Goal: Information Seeking & Learning: Learn about a topic

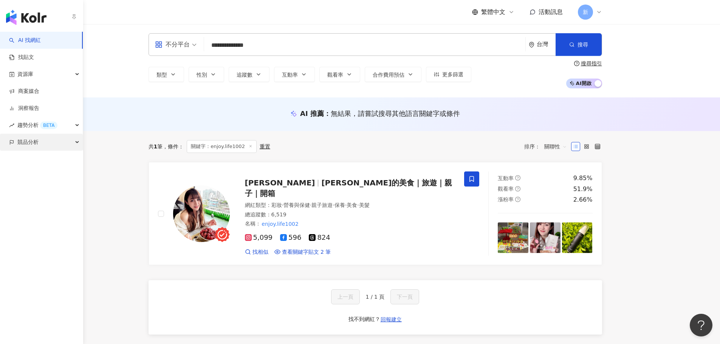
click at [24, 142] on span "競品分析" at bounding box center [27, 142] width 21 height 17
click at [48, 178] on link "關鍵字提及分析" at bounding box center [36, 177] width 37 height 8
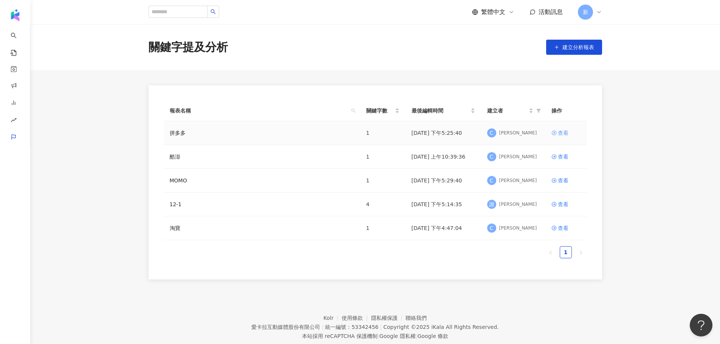
click at [562, 133] on div "查看" at bounding box center [563, 133] width 11 height 8
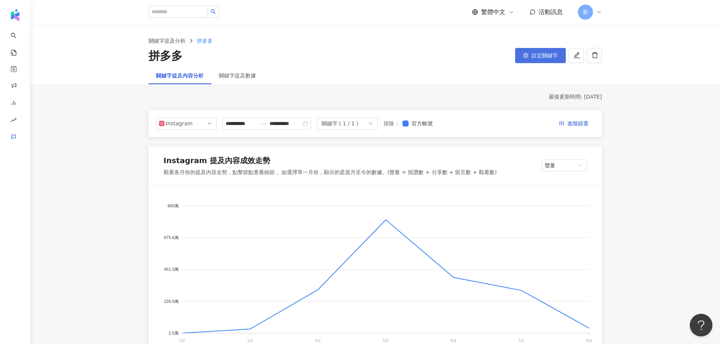
click at [529, 54] on button "設定關鍵字" at bounding box center [540, 55] width 51 height 15
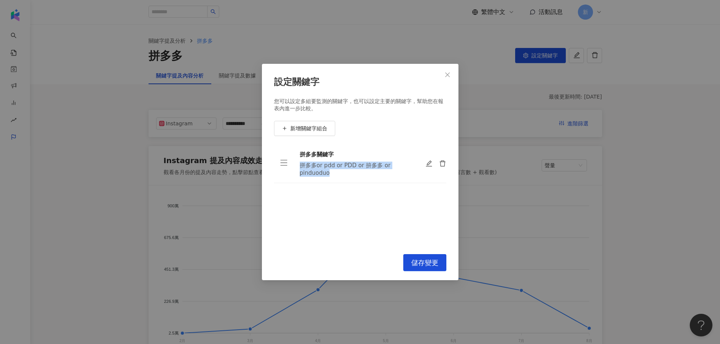
drag, startPoint x: 318, startPoint y: 172, endPoint x: 296, endPoint y: 162, distance: 24.2
click at [296, 162] on td "拼多多關鍵字 拼多多or pdd or PDD or 拚多多 or pinduoduo" at bounding box center [357, 163] width 126 height 39
copy div "拼多多or pdd or PDD or 拚多多 or pinduoduo"
click at [446, 73] on icon "close" at bounding box center [447, 75] width 5 height 5
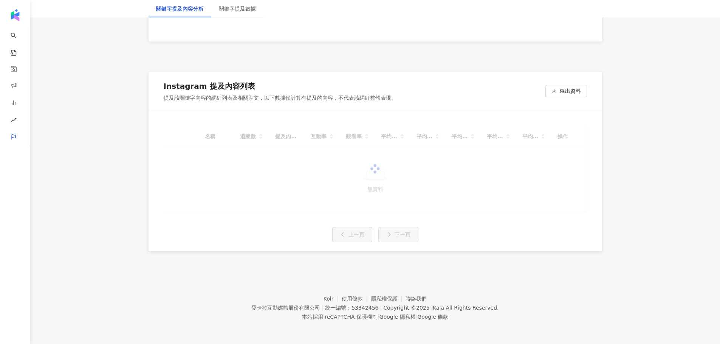
click at [23, 15] on div "button" at bounding box center [15, 13] width 30 height 27
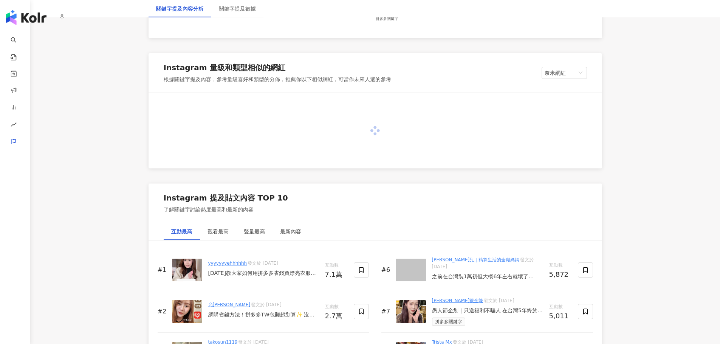
scroll to position [1084, 0]
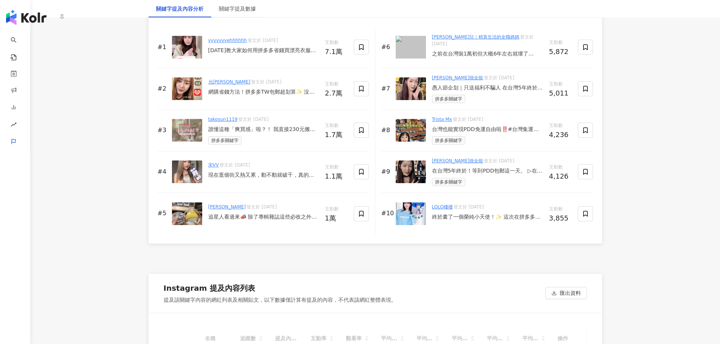
click at [16, 16] on img "button" at bounding box center [26, 17] width 40 height 15
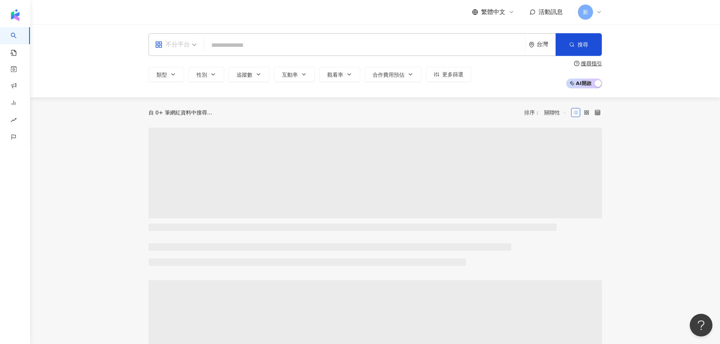
click at [175, 43] on div "不分平台" at bounding box center [172, 45] width 35 height 12
click at [151, 57] on div "Instagram" at bounding box center [151, 57] width 0 height 0
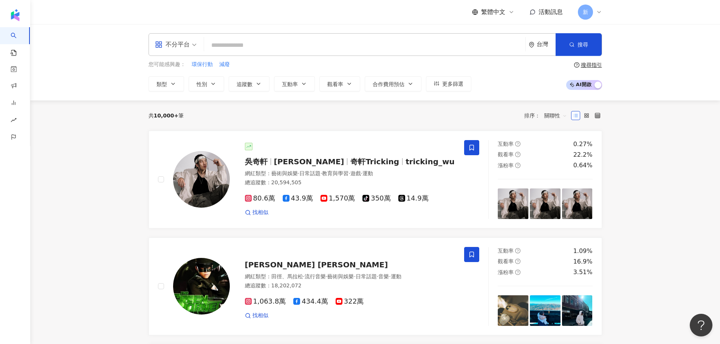
click at [238, 44] on input "search" at bounding box center [364, 45] width 315 height 14
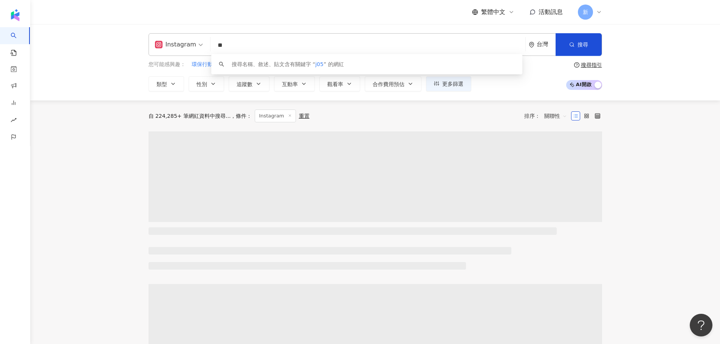
type input "*"
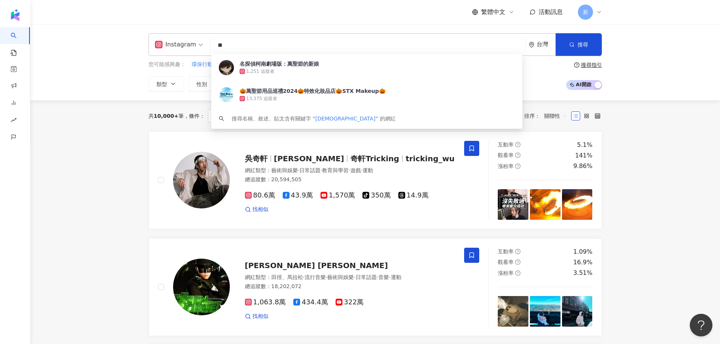
type input "*"
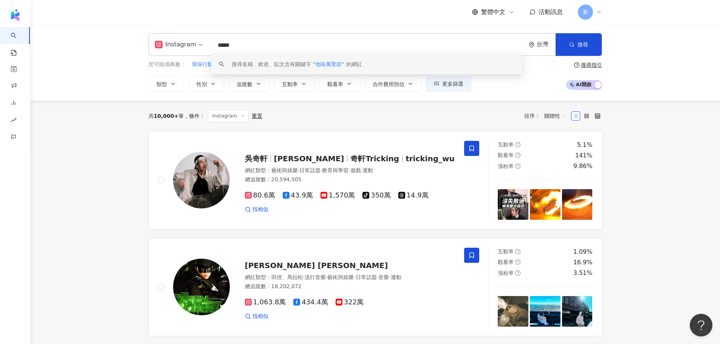
click at [362, 60] on div "搜尋名稱、敘述、貼文含有關鍵字 “ 地味萬聖節 ” 的網紅" at bounding box center [297, 64] width 130 height 8
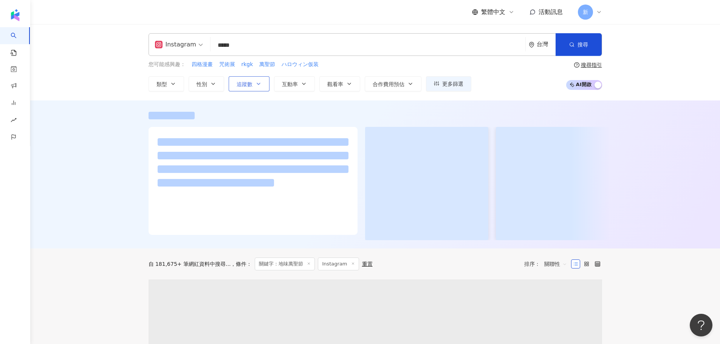
type input "*****"
click at [248, 84] on span "追蹤數" at bounding box center [245, 84] width 16 height 6
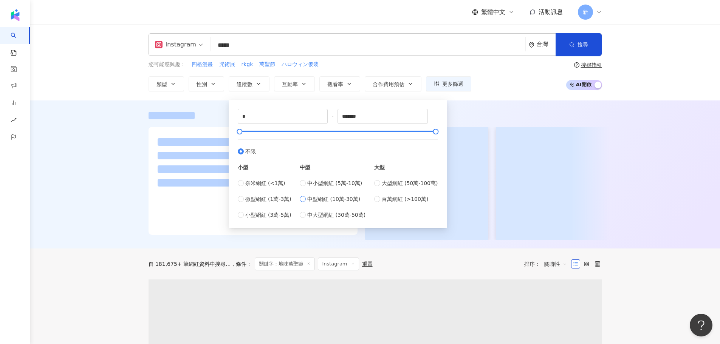
click at [316, 199] on span "中型網紅 (10萬-30萬)" at bounding box center [333, 199] width 53 height 8
type input "******"
click at [431, 73] on div "您可能感興趣： 四格漫畫 咒術展 rkgk 萬聖節 ハロウィン仮装 類型 性別 追蹤數 互動率 觀看率 合作費用預估 更多篩選 ****** - ******…" at bounding box center [310, 75] width 323 height 31
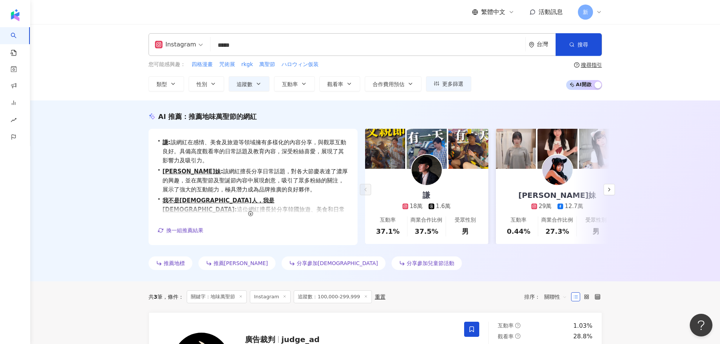
click at [229, 43] on input "*****" at bounding box center [368, 45] width 309 height 14
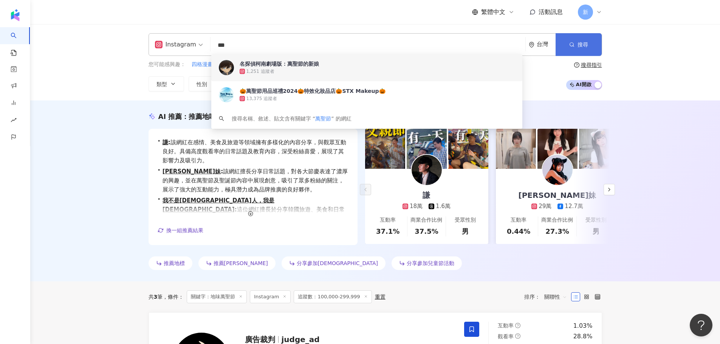
type input "***"
click at [573, 46] on line "button" at bounding box center [573, 46] width 1 height 1
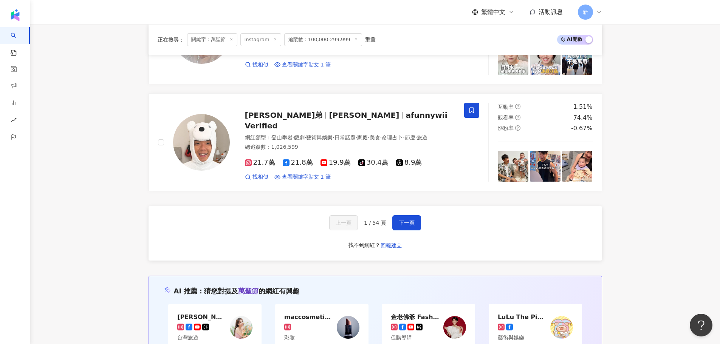
scroll to position [1399, 0]
click at [399, 226] on span "下一頁" at bounding box center [407, 223] width 16 height 6
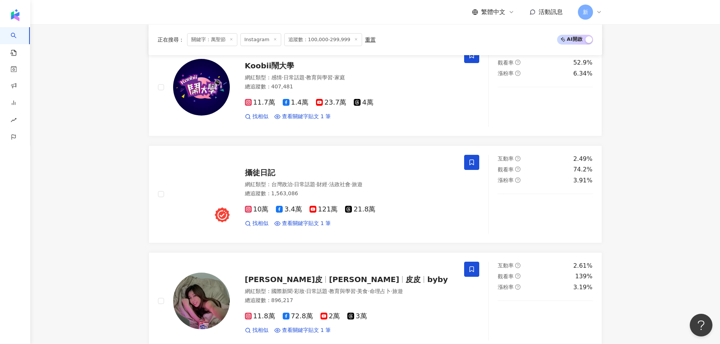
scroll to position [233, 0]
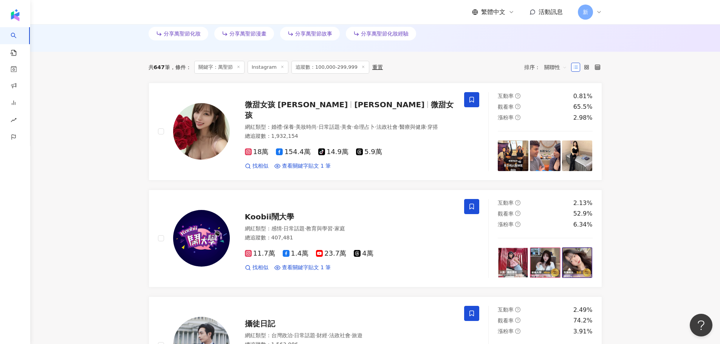
click at [336, 196] on link "Koobii鬧大學 網紅類型 ： 感情 · 日常話題 · 教育與學習 · 家庭 總追蹤數 ： 407,481 11.7萬 1.4萬 23.7萬 4萬 找相似 …" at bounding box center [376, 239] width 454 height 98
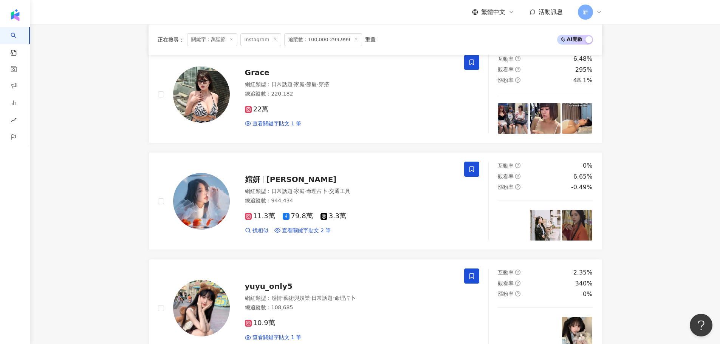
scroll to position [1329, 0]
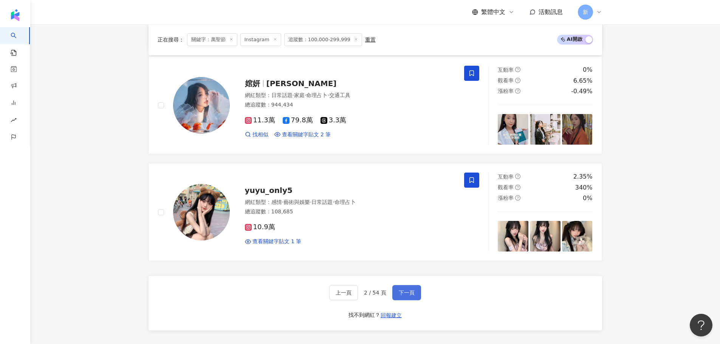
click at [406, 292] on button "下一頁" at bounding box center [406, 292] width 29 height 15
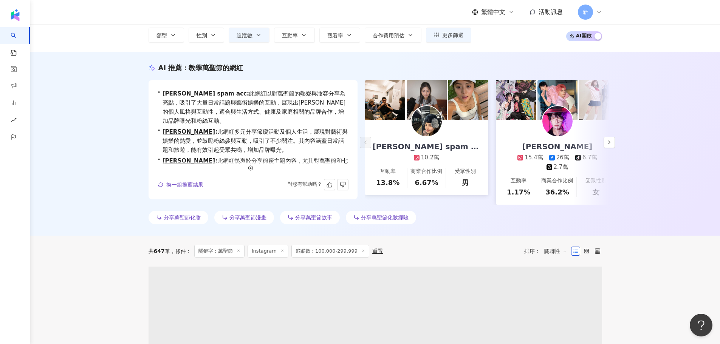
scroll to position [0, 0]
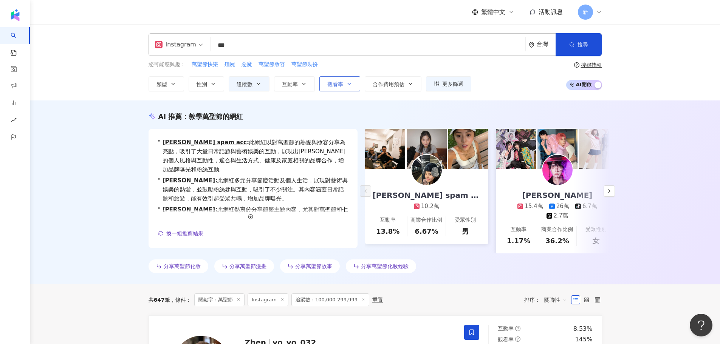
click at [326, 83] on button "觀看率" at bounding box center [340, 83] width 41 height 15
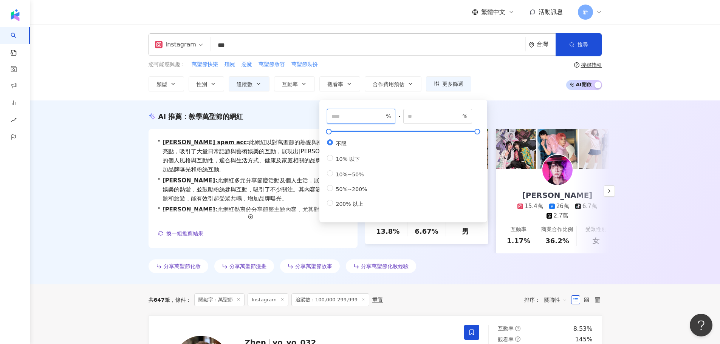
click at [343, 115] on input "number" at bounding box center [358, 116] width 53 height 8
type input "***"
click at [414, 57] on div "Instagram *** 台灣 搜尋 68deae8f-b880-4794-8cd5-c29bc9e979cd c7b1d384-7322-4ffd-a1a…" at bounding box center [375, 62] width 484 height 58
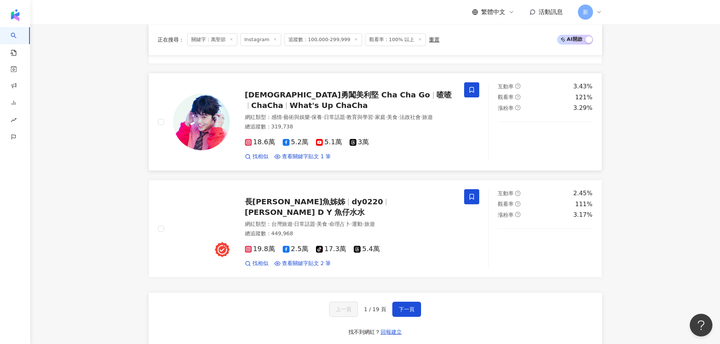
scroll to position [1397, 0]
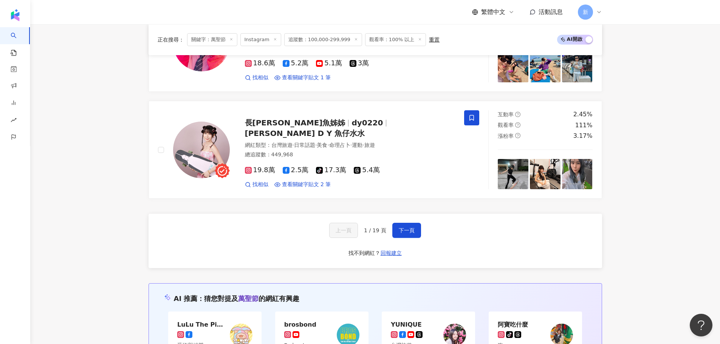
click at [444, 242] on div "上一頁 1 / 19 頁 下一頁 找不到網紅？ 回報建立" at bounding box center [376, 241] width 454 height 54
click at [416, 238] on button "下一頁" at bounding box center [406, 230] width 29 height 15
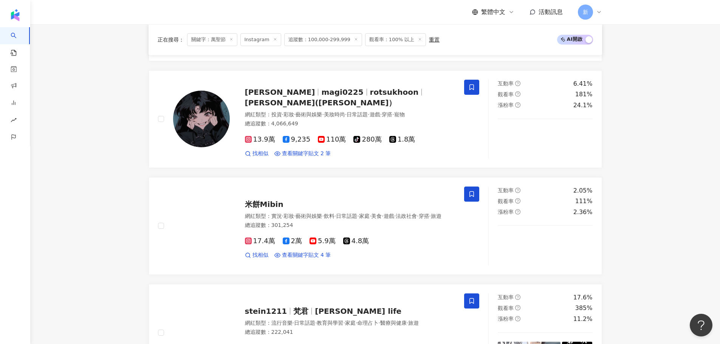
scroll to position [1392, 0]
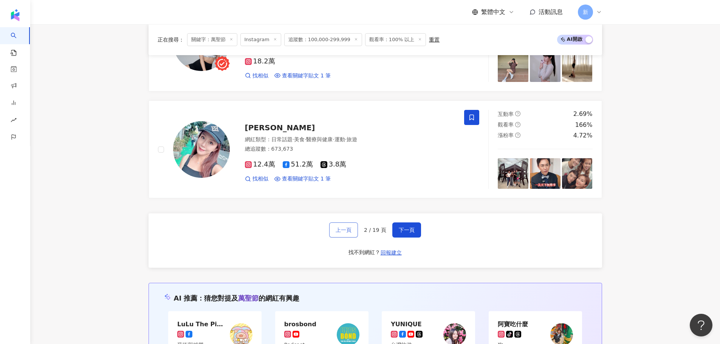
click at [337, 233] on span "上一頁" at bounding box center [344, 230] width 16 height 6
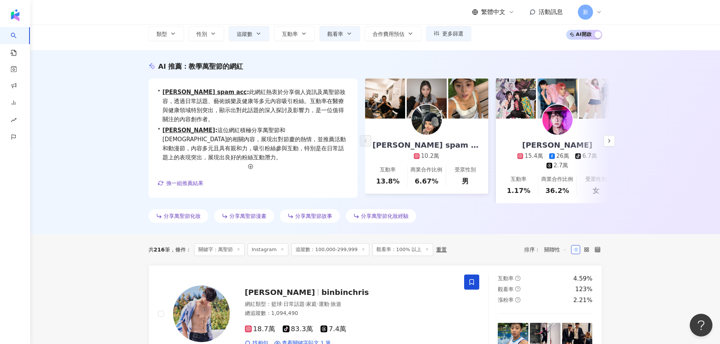
scroll to position [37, 0]
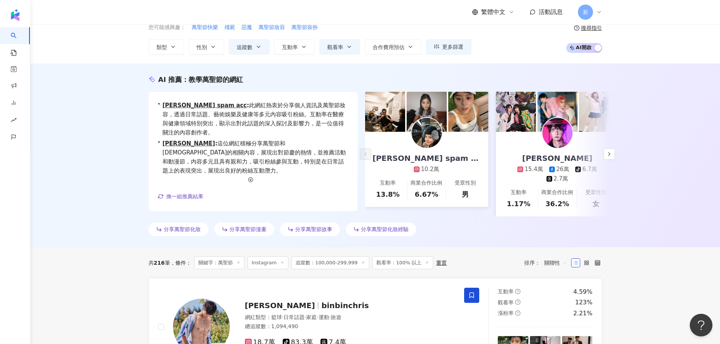
click at [436, 266] on div "重置" at bounding box center [441, 263] width 11 height 6
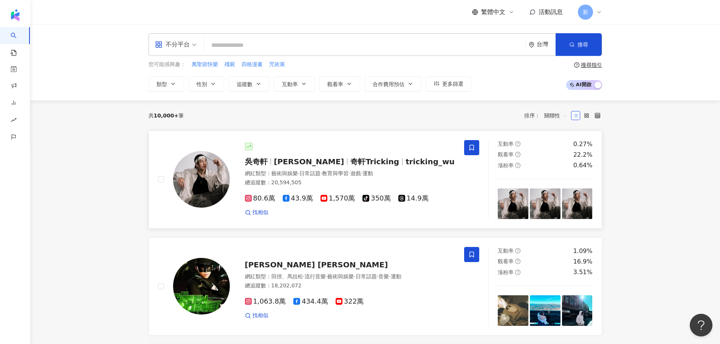
scroll to position [189, 0]
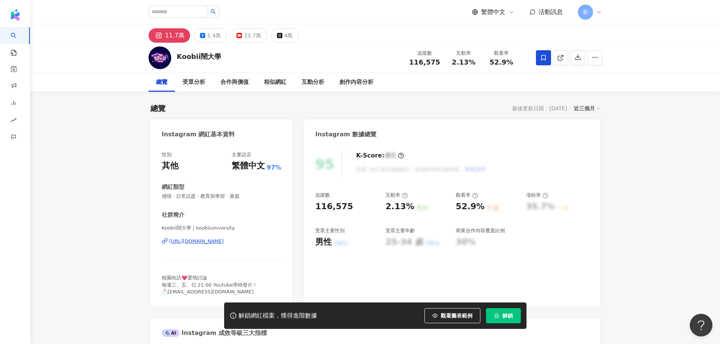
click at [335, 195] on div "追蹤數" at bounding box center [346, 195] width 63 height 7
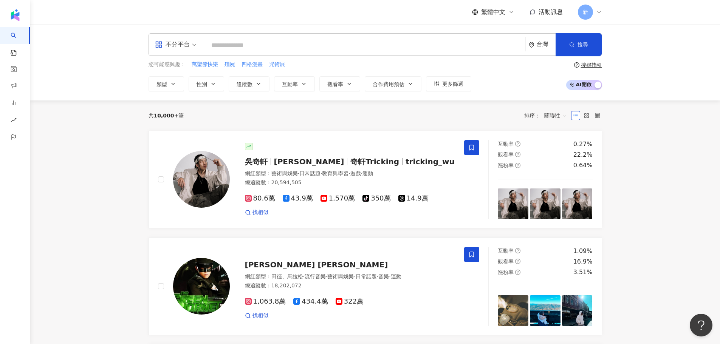
click at [222, 42] on input "search" at bounding box center [364, 45] width 315 height 14
click at [181, 43] on div "不分平台" at bounding box center [172, 45] width 35 height 12
click at [177, 84] on div "Instagram" at bounding box center [178, 79] width 43 height 9
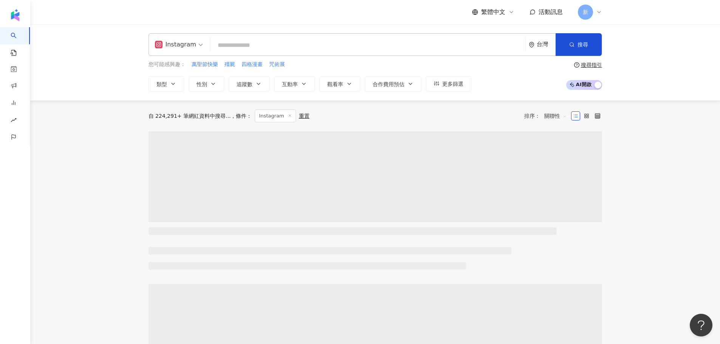
click at [237, 47] on input "search" at bounding box center [368, 45] width 309 height 14
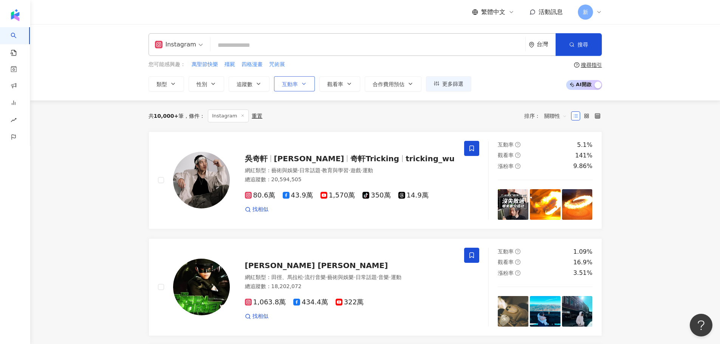
click at [292, 83] on span "互動率" at bounding box center [290, 84] width 16 height 6
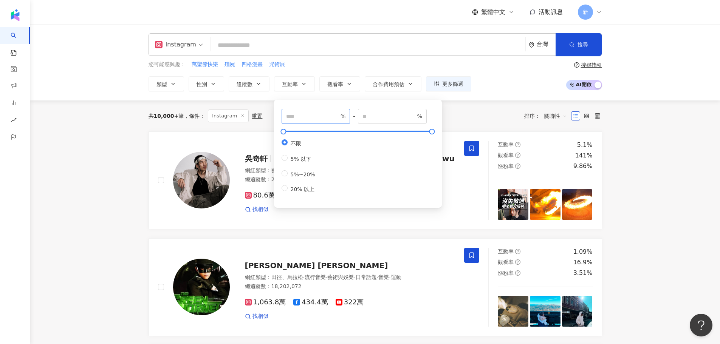
click at [305, 121] on span "%" at bounding box center [316, 116] width 69 height 15
click at [346, 87] on button "觀看率" at bounding box center [340, 83] width 41 height 15
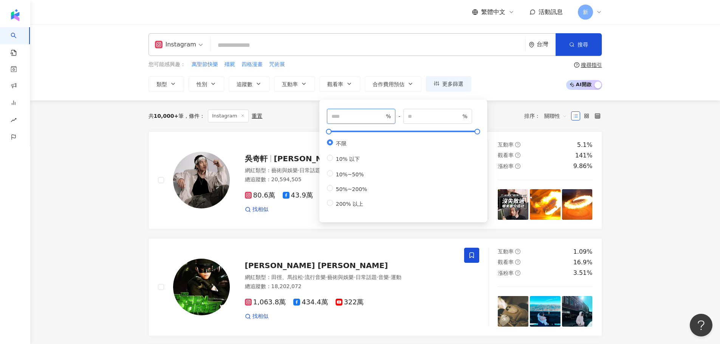
click at [351, 113] on input "number" at bounding box center [358, 116] width 53 height 8
type input "***"
click at [361, 69] on div "您可能感興趣： 萬聖節快樂 殭屍 四格漫畫 咒術展 類型 性別 追蹤數 互動率 觀看率 合作費用預估 更多篩選 % - % 不限 5% 以下 5%~20% 2…" at bounding box center [310, 75] width 323 height 31
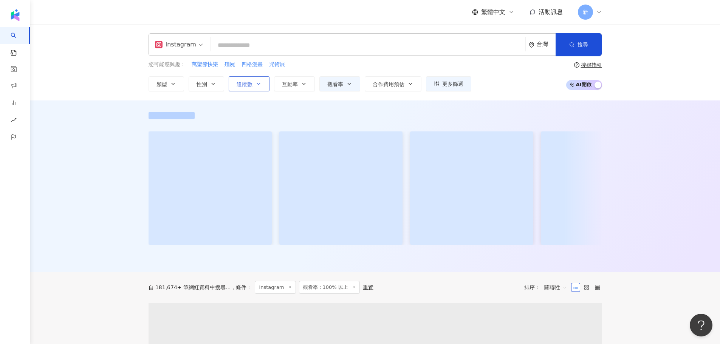
click at [255, 86] on button "追蹤數" at bounding box center [249, 83] width 41 height 15
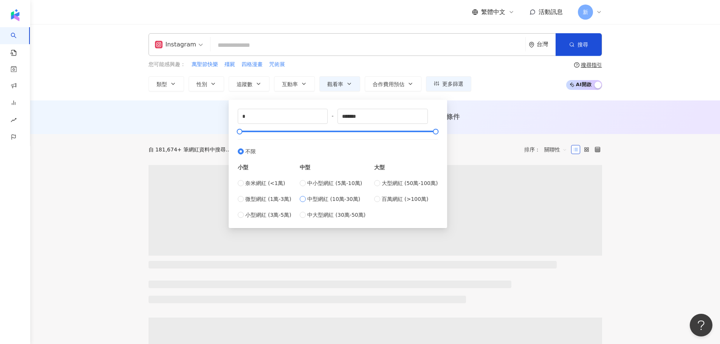
click at [332, 200] on span "中型網紅 (10萬-30萬)" at bounding box center [333, 199] width 53 height 8
type input "******"
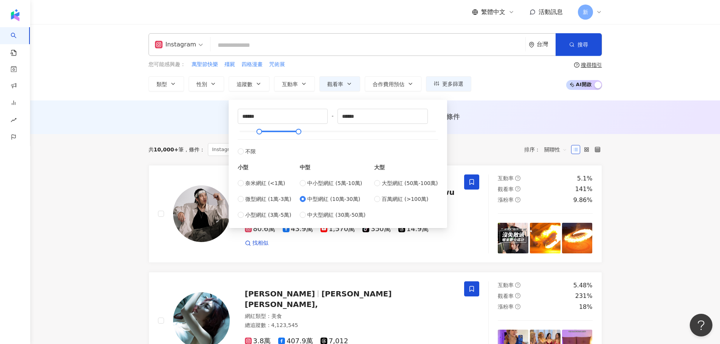
click at [456, 62] on div "您可能感興趣： 萬聖節快樂 殭屍 四格漫畫 咒術展" at bounding box center [310, 64] width 323 height 8
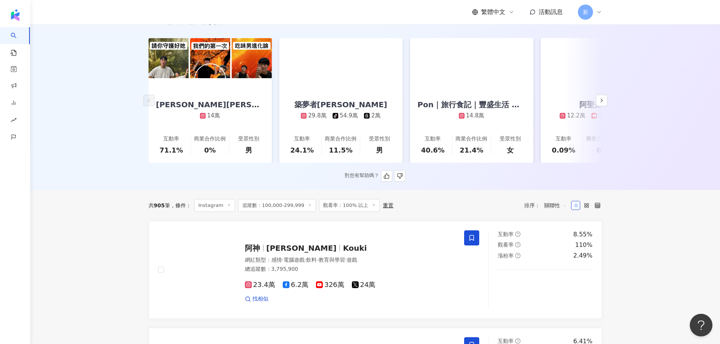
scroll to position [38, 0]
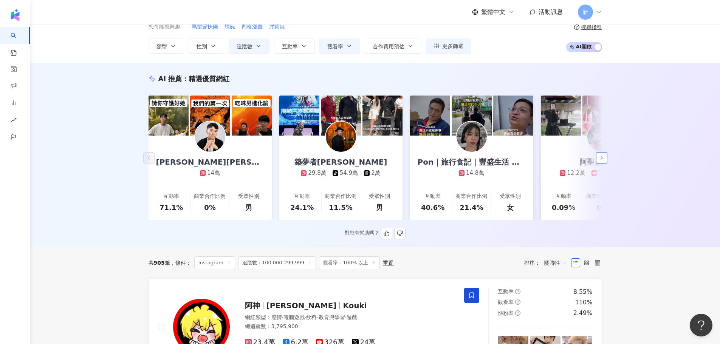
click at [601, 161] on icon "button" at bounding box center [602, 158] width 6 height 6
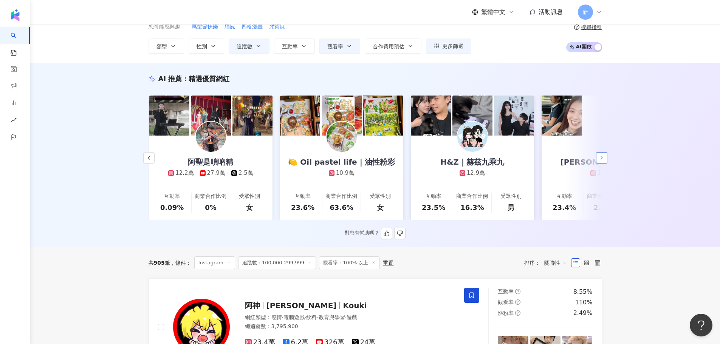
scroll to position [0, 392]
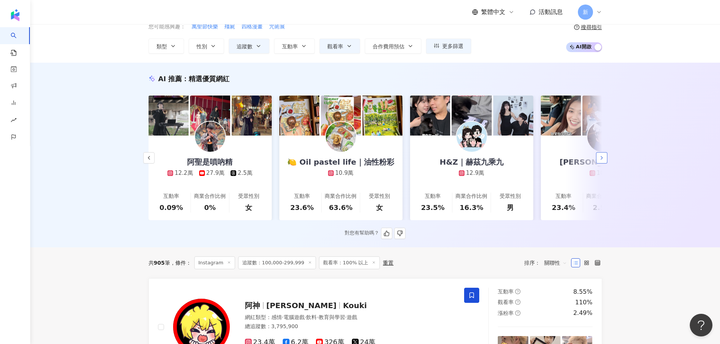
click at [601, 161] on icon "button" at bounding box center [602, 158] width 6 height 6
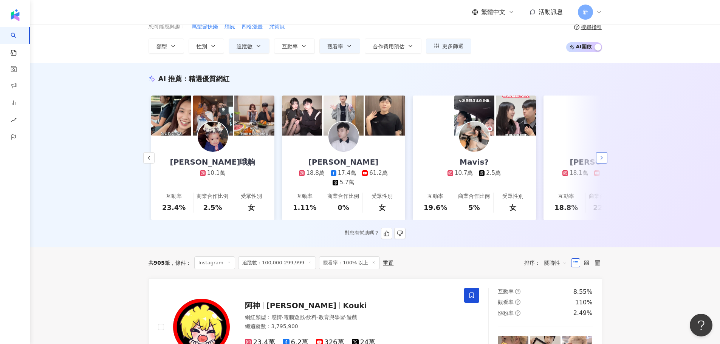
scroll to position [0, 785]
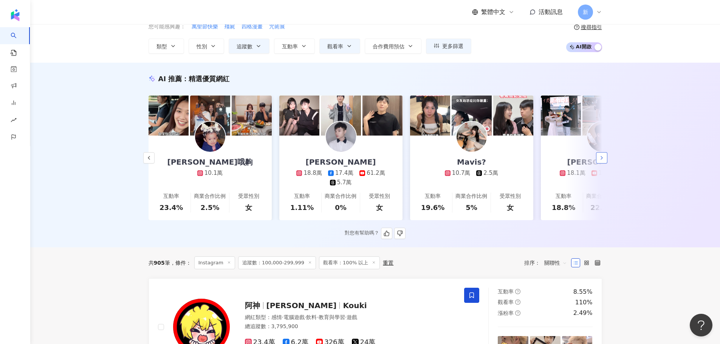
click at [601, 161] on icon "button" at bounding box center [602, 158] width 6 height 6
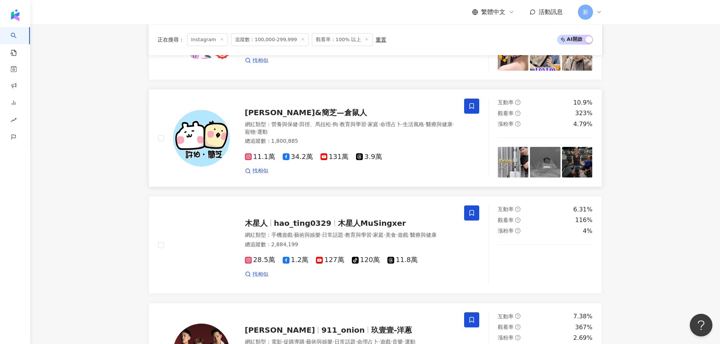
scroll to position [1361, 0]
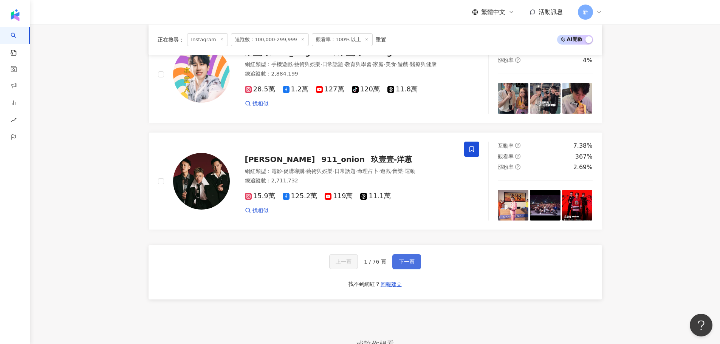
click at [402, 265] on span "下一頁" at bounding box center [407, 262] width 16 height 6
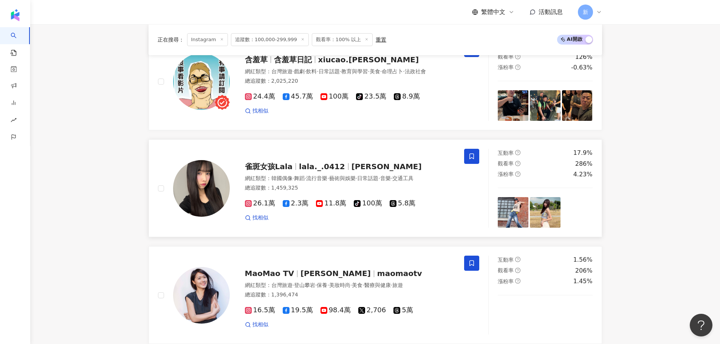
scroll to position [1366, 0]
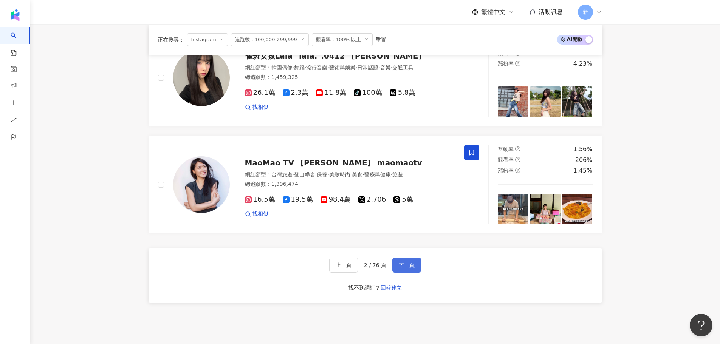
click at [406, 261] on button "下一頁" at bounding box center [406, 265] width 29 height 15
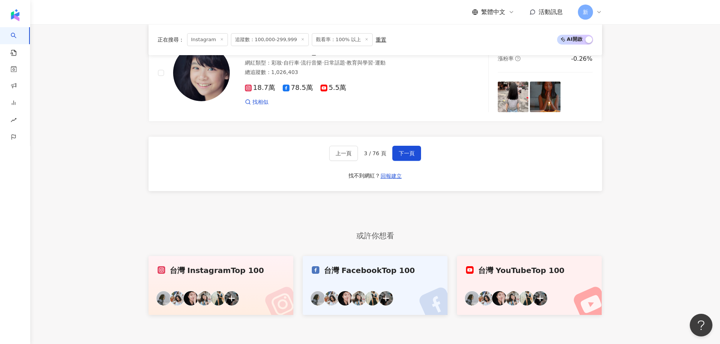
scroll to position [1323, 0]
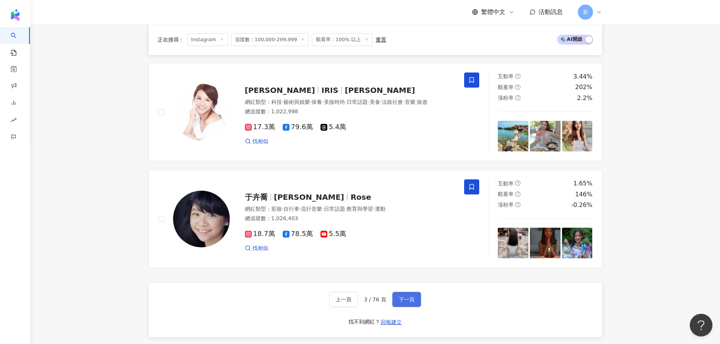
click at [411, 300] on button "下一頁" at bounding box center [406, 299] width 29 height 15
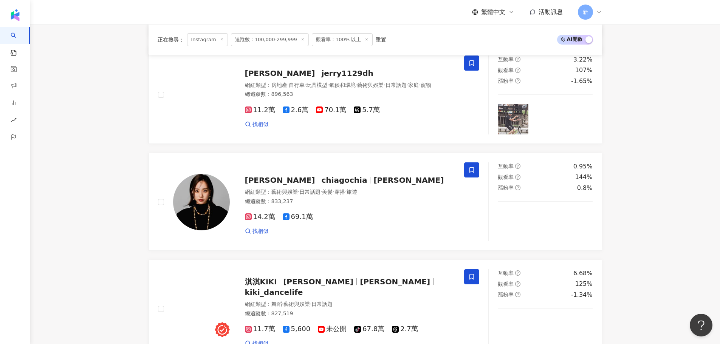
scroll to position [1021, 0]
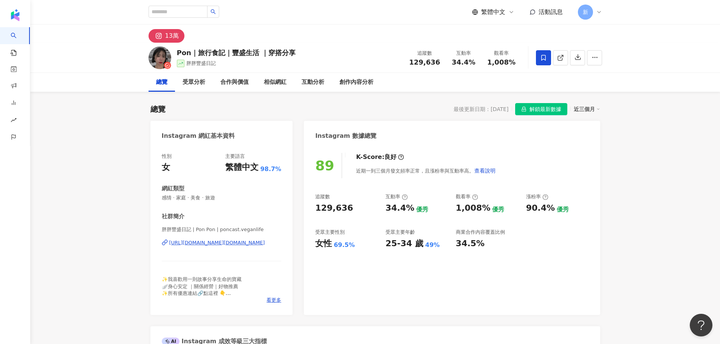
click at [238, 243] on div "[URL][DOMAIN_NAME][DOMAIN_NAME]" at bounding box center [217, 243] width 96 height 7
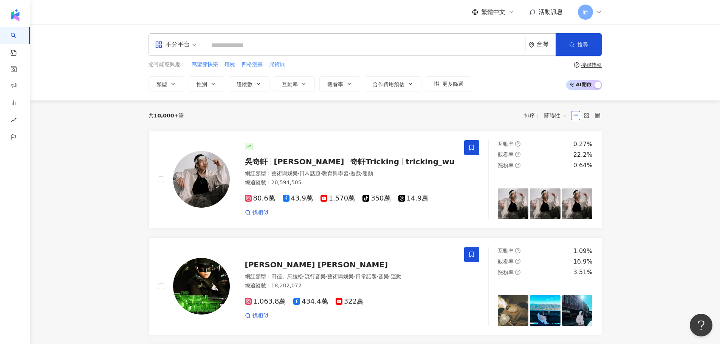
click at [282, 44] on input "search" at bounding box center [364, 45] width 315 height 14
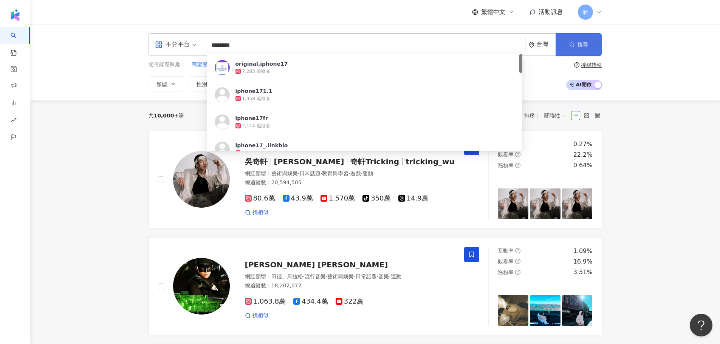
type input "********"
click at [572, 44] on icon "button" at bounding box center [571, 44] width 5 height 5
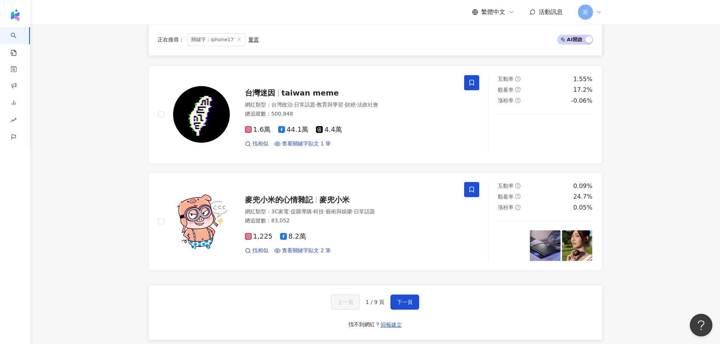
scroll to position [1172, 0]
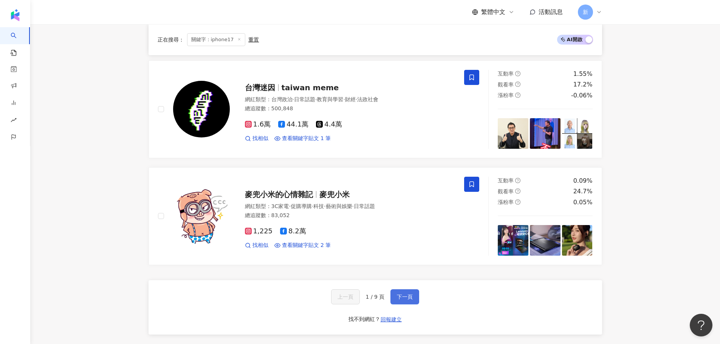
click at [398, 298] on span "下一頁" at bounding box center [405, 297] width 16 height 6
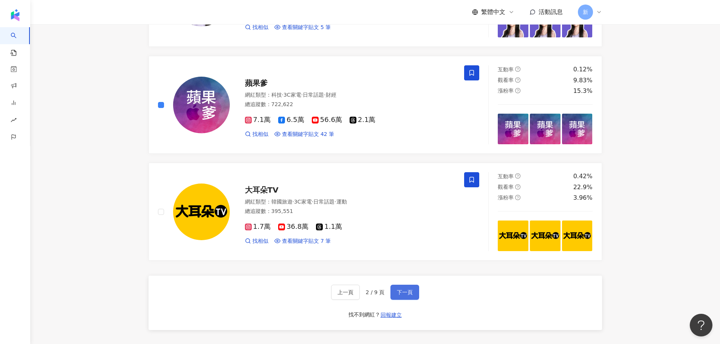
scroll to position [1246, 0]
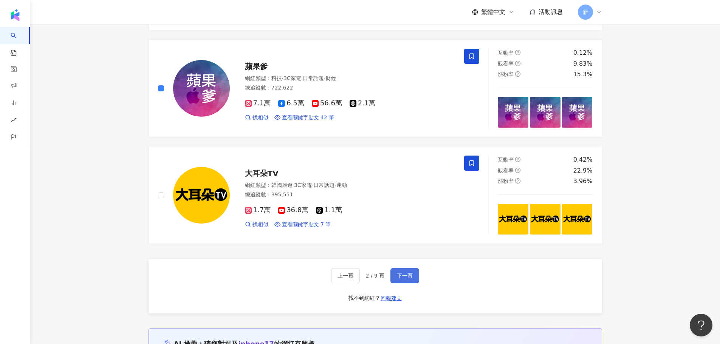
click at [413, 268] on button "下一頁" at bounding box center [405, 275] width 29 height 15
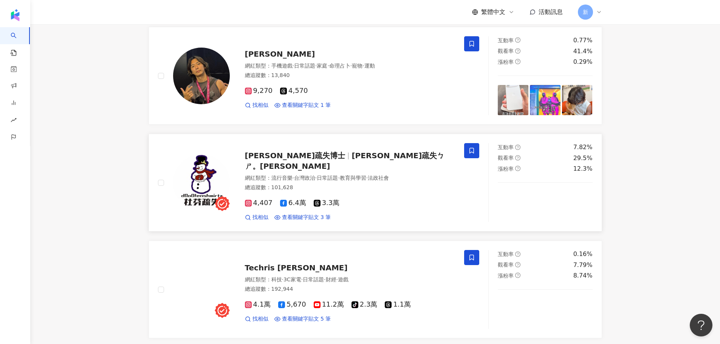
scroll to position [20, 0]
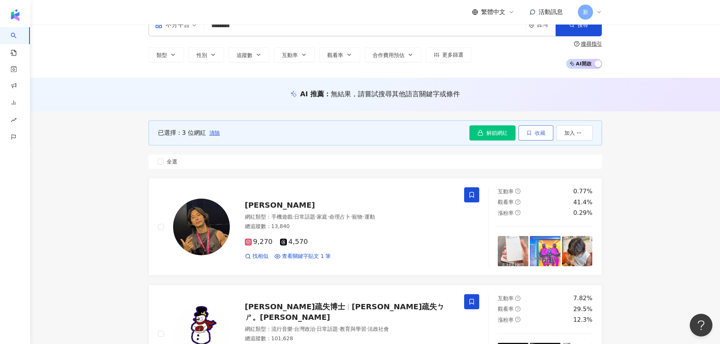
click at [531, 133] on icon "button" at bounding box center [529, 132] width 5 height 5
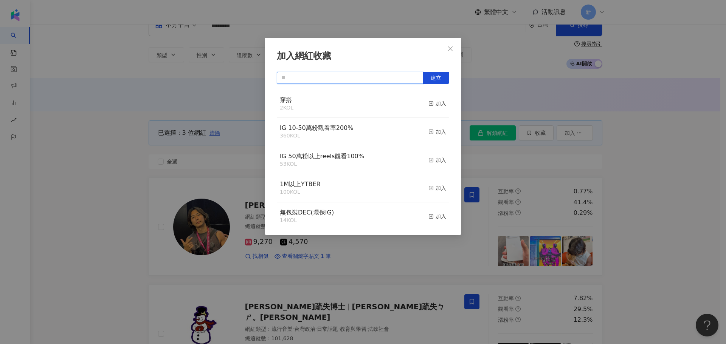
click at [350, 74] on input "text" at bounding box center [350, 78] width 146 height 12
type input "*"
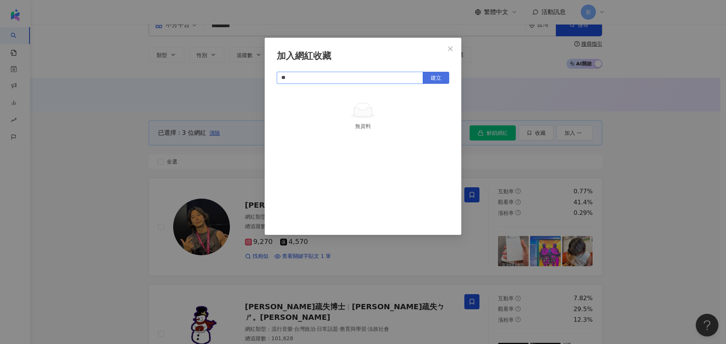
click at [429, 82] on button "建立" at bounding box center [436, 78] width 26 height 12
type input "**"
click at [448, 50] on icon "close" at bounding box center [450, 49] width 6 height 6
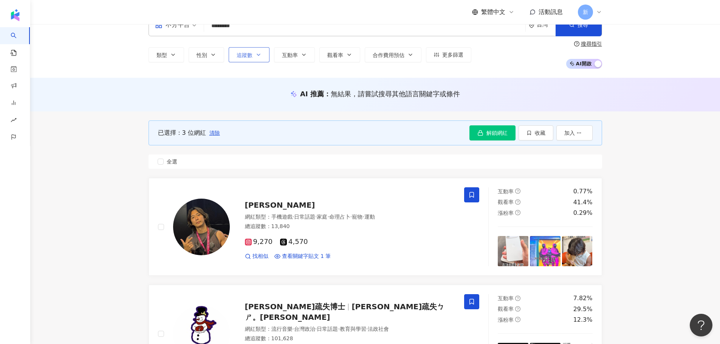
scroll to position [0, 0]
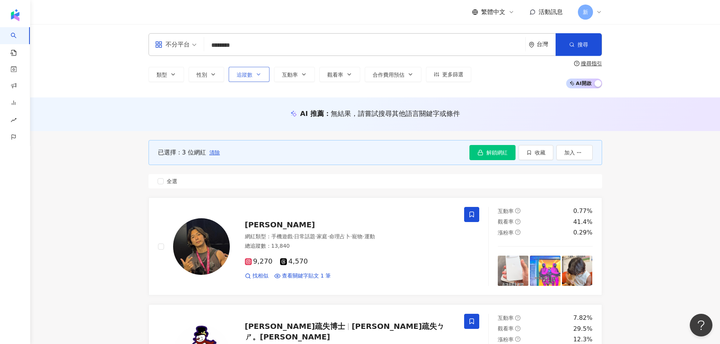
click at [242, 72] on span "追蹤數" at bounding box center [245, 75] width 16 height 6
type input "*"
type input "*******"
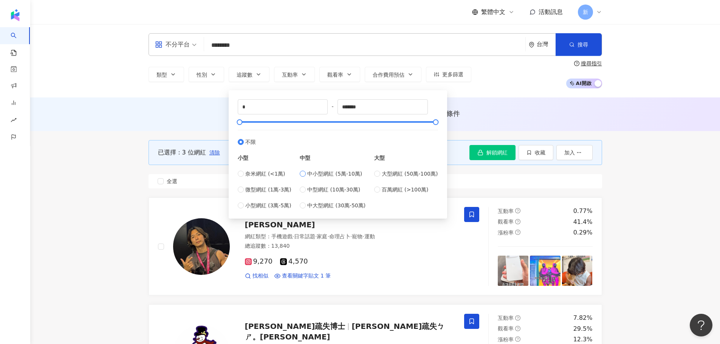
click at [325, 173] on span "中小型網紅 (5萬-10萬)" at bounding box center [334, 174] width 55 height 8
type input "*****"
drag, startPoint x: 365, startPoint y: 107, endPoint x: 298, endPoint y: 109, distance: 66.6
click at [298, 109] on div "***** - ***** 不限 小型 奈米網紅 (<1萬) 微型網紅 (1萬-3萬) 小型網紅 (3萬-5萬) 中型 中小型網紅 (5萬-10萬) 中型網紅…" at bounding box center [338, 154] width 200 height 110
click at [383, 108] on input "*****" at bounding box center [383, 107] width 90 height 14
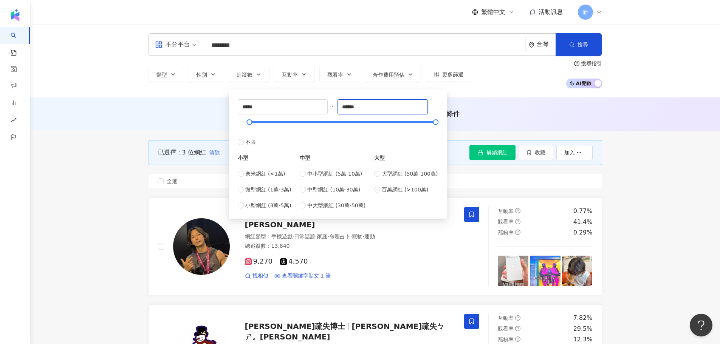
type input "******"
click at [483, 92] on div "不分平台 ******** 台灣 搜尋 675cedef-90aa-4871-b0b9-1a604f871e4d original.iphone17 7,28…" at bounding box center [375, 60] width 690 height 73
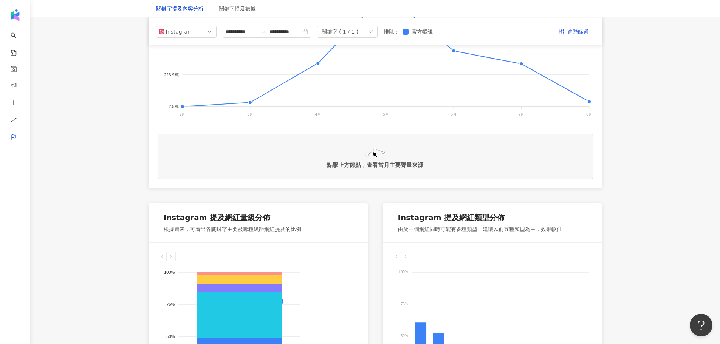
scroll to position [227, 0]
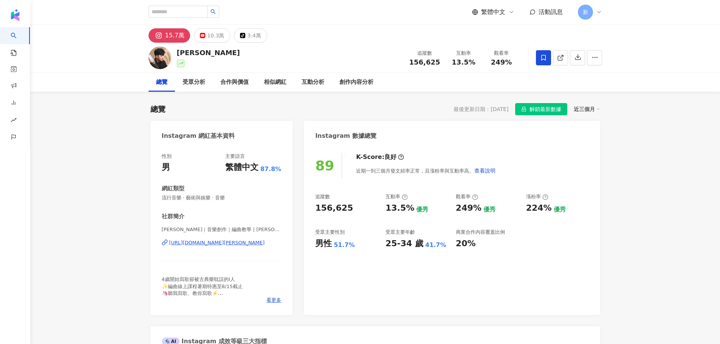
drag, startPoint x: 17, startPoint y: 18, endPoint x: 369, endPoint y: 51, distance: 353.6
click at [17, 18] on img "button" at bounding box center [15, 15] width 12 height 12
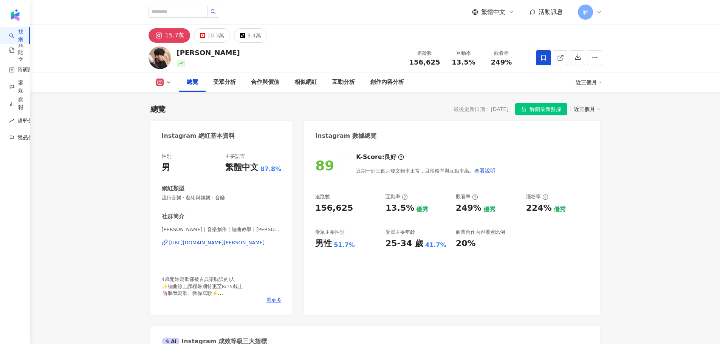
scroll to position [227, 0]
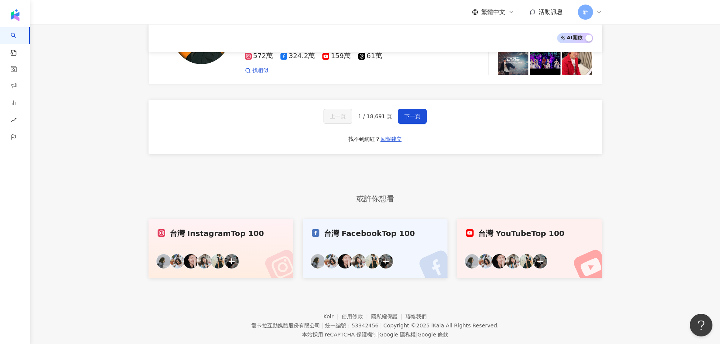
scroll to position [1317, 0]
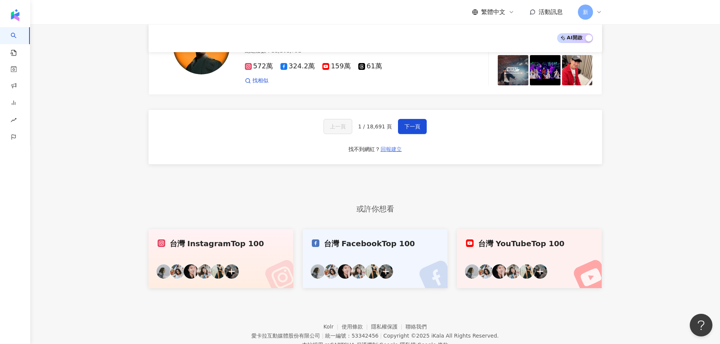
click at [389, 146] on span "回報建立" at bounding box center [391, 149] width 21 height 6
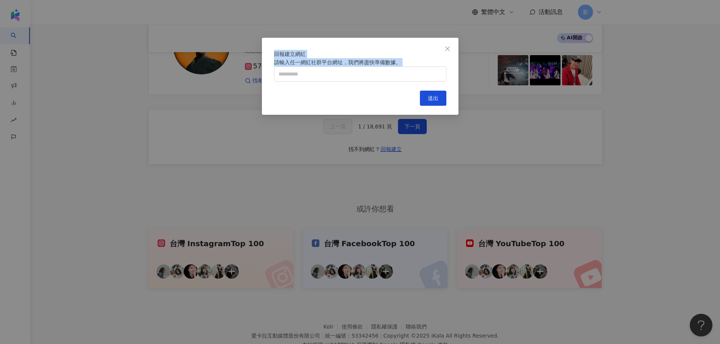
drag, startPoint x: 124, startPoint y: 13, endPoint x: 580, endPoint y: 115, distance: 466.5
click at [580, 115] on div "回報建立網紅 請輸入任一網紅社群平台網址，我們將盡快準備數據。 Cancel 送出" at bounding box center [360, 172] width 720 height 344
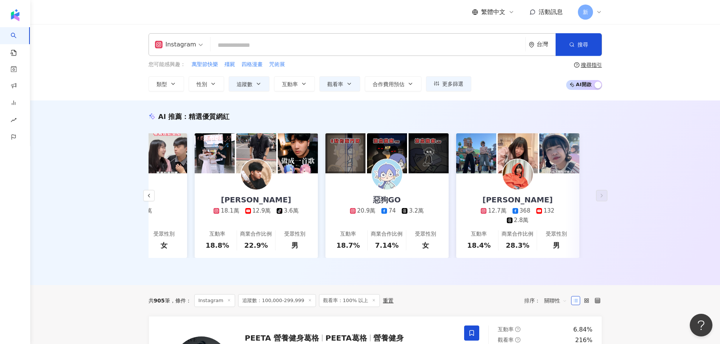
click at [291, 45] on input "search" at bounding box center [368, 45] width 309 height 14
drag, startPoint x: 173, startPoint y: 0, endPoint x: 138, endPoint y: 35, distance: 49.2
click at [116, 34] on div "Instagram 台灣 搜尋 您可能感興趣： 萬聖節快樂 殭屍 四格漫畫 咒術展 類型 性別 追蹤數 互動率 觀看率 合作費用預估 更多篩選 % - % 不…" at bounding box center [375, 62] width 690 height 76
click at [312, 47] on input "search" at bounding box center [368, 45] width 309 height 14
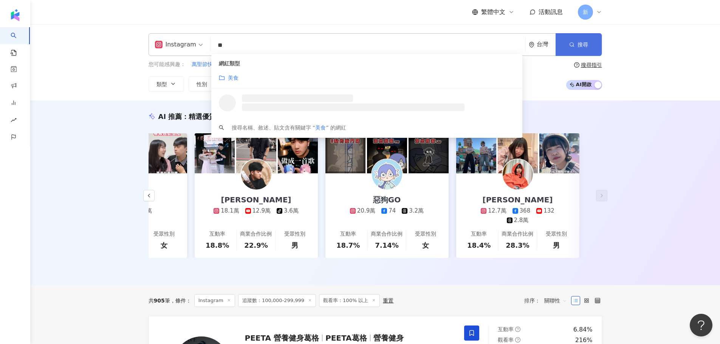
type input "**"
click at [586, 45] on span "搜尋" at bounding box center [583, 45] width 11 height 6
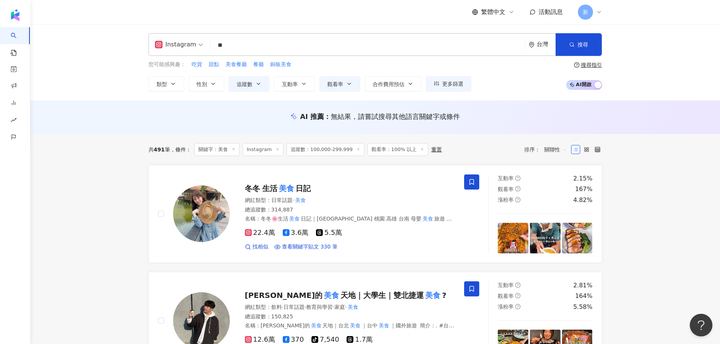
click at [555, 150] on span "關聯性" at bounding box center [555, 150] width 23 height 12
click at [559, 219] on div "觀看率" at bounding box center [555, 216] width 19 height 8
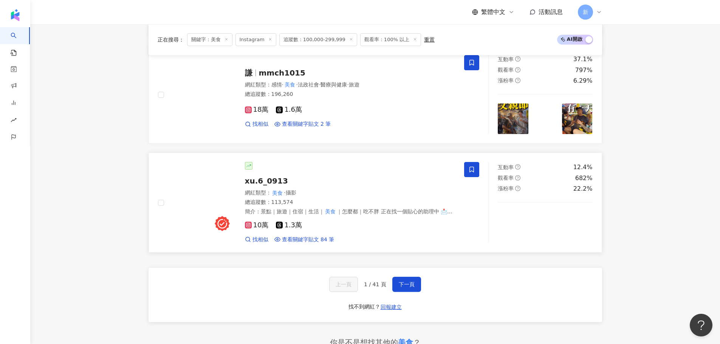
scroll to position [1286, 0]
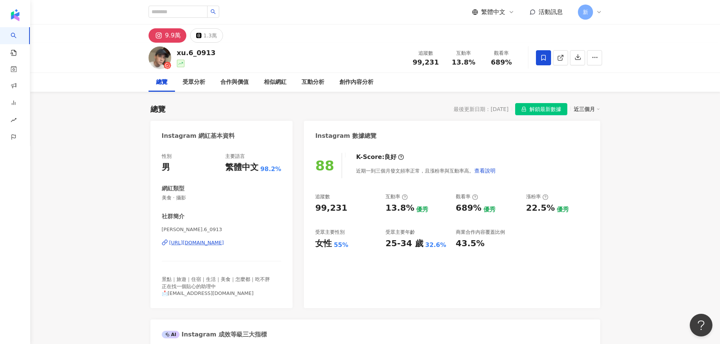
click at [224, 242] on div "[URL][DOMAIN_NAME]" at bounding box center [196, 243] width 55 height 7
